Goal: Go to known website: Go to known website

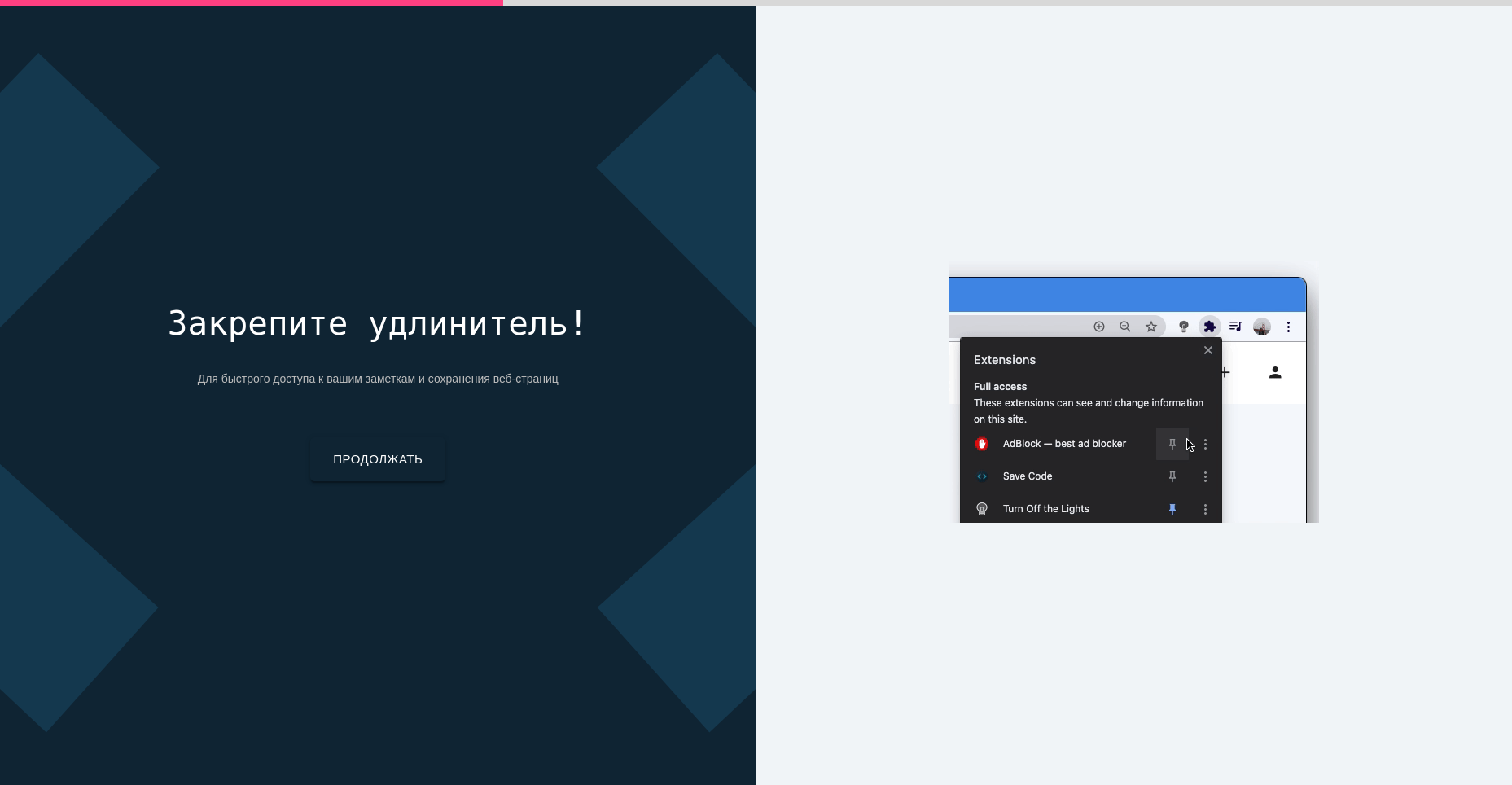
click at [345, 467] on link "Продолжать" at bounding box center [377, 459] width 135 height 44
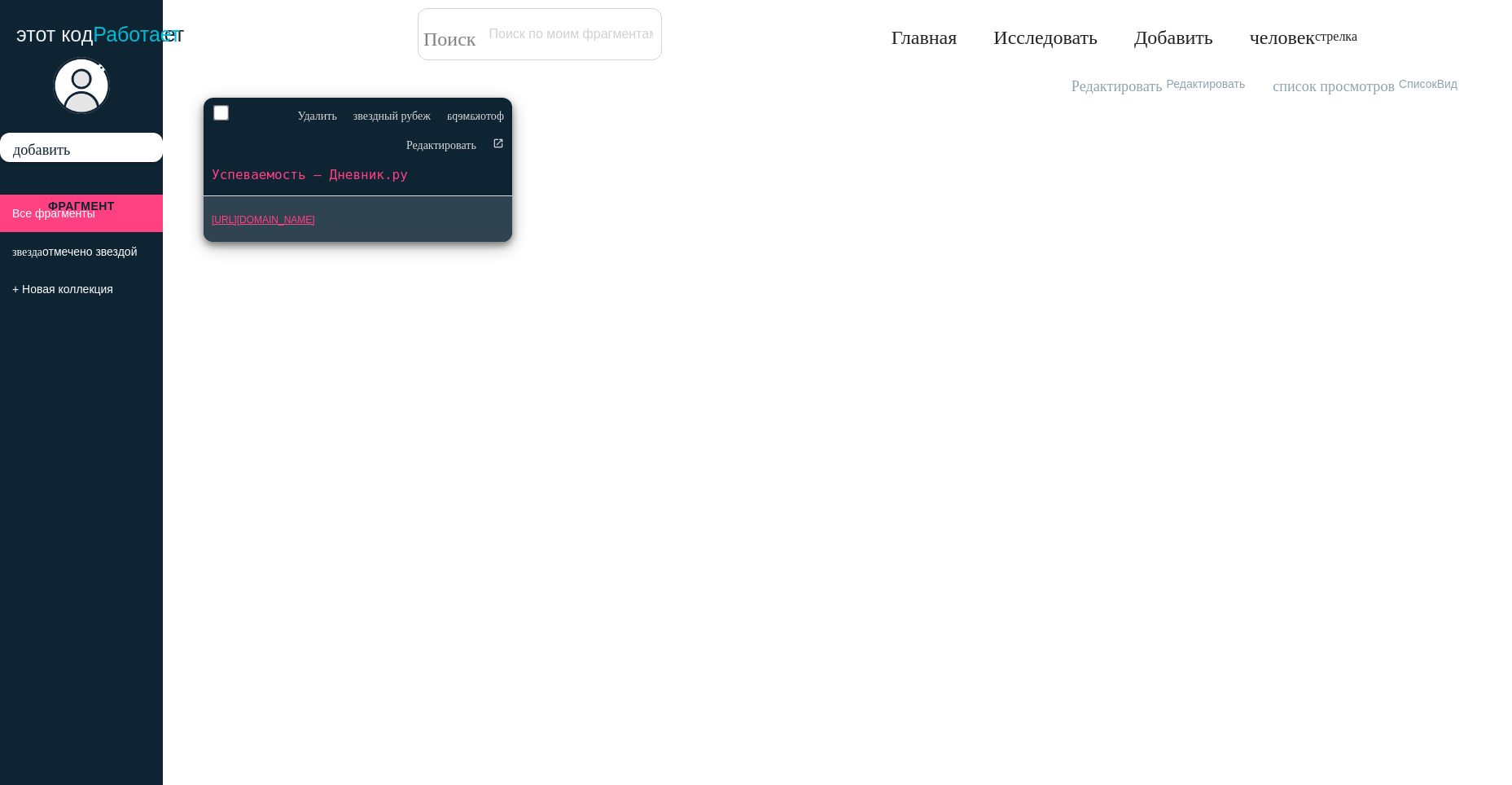
click at [290, 223] on ya-tr-span "https://dnevnik.ru/r/irkutsk/marks" at bounding box center [263, 221] width 103 height 12
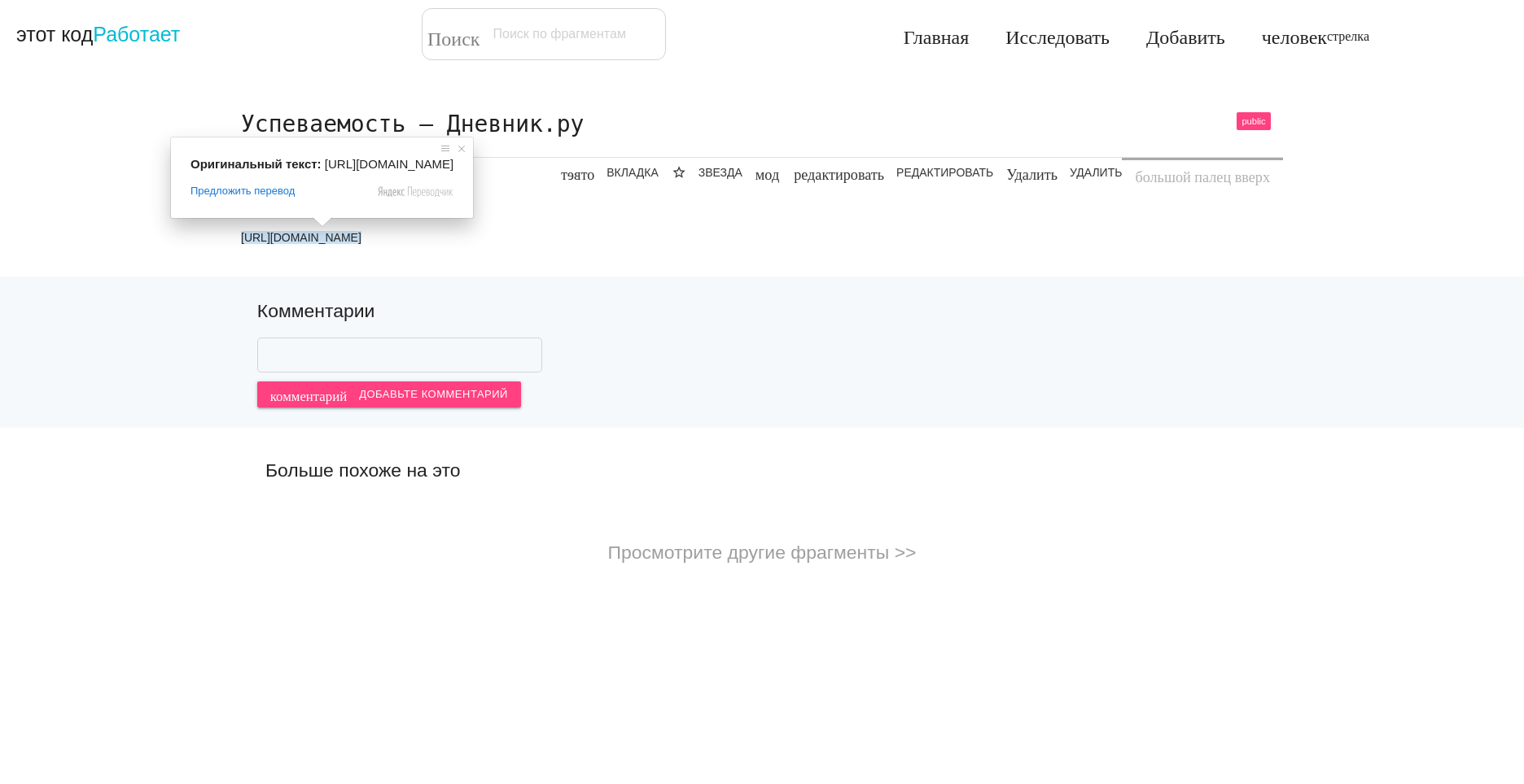
click at [329, 245] on ya-tr-span "[URL][DOMAIN_NAME]" at bounding box center [301, 237] width 120 height 13
